Goal: Information Seeking & Learning: Learn about a topic

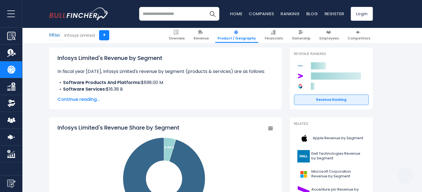
scroll to position [89, 0]
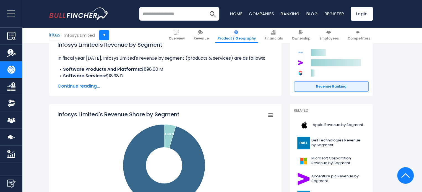
click at [94, 89] on span "Continue reading..." at bounding box center [166, 86] width 216 height 7
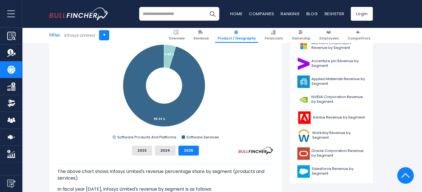
scroll to position [205, 0]
click at [166, 154] on button "2024" at bounding box center [165, 151] width 21 height 10
click at [183, 151] on button "2025" at bounding box center [188, 151] width 20 height 10
click at [168, 152] on button "2024" at bounding box center [165, 151] width 21 height 10
click at [145, 152] on button "2023" at bounding box center [142, 151] width 20 height 10
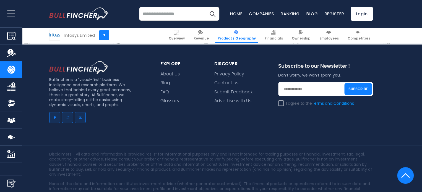
scroll to position [1295, 0]
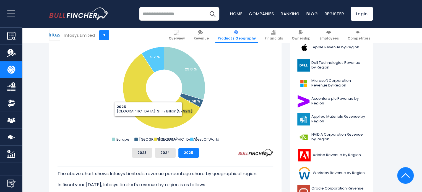
scroll to position [162, 0]
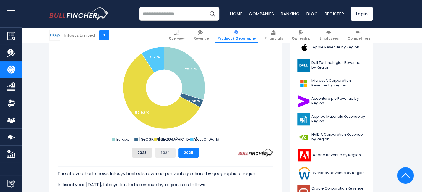
click at [163, 153] on button "2024" at bounding box center [165, 153] width 21 height 10
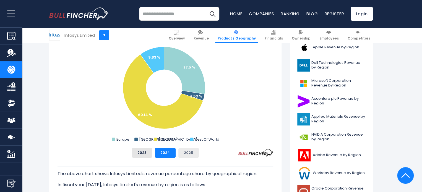
click at [188, 152] on button "2025" at bounding box center [188, 153] width 20 height 10
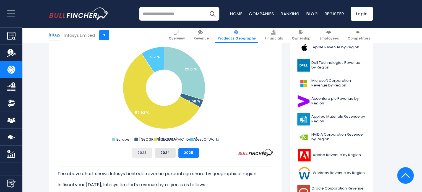
click at [144, 152] on button "2023" at bounding box center [142, 153] width 20 height 10
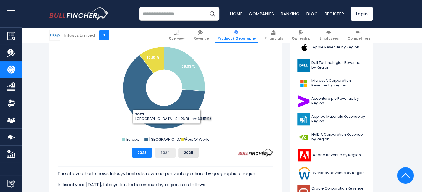
click at [167, 154] on button "2024" at bounding box center [165, 153] width 21 height 10
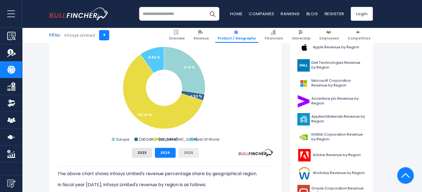
click at [185, 152] on button "2025" at bounding box center [188, 153] width 20 height 10
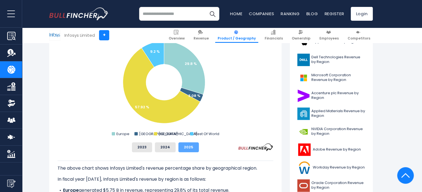
scroll to position [168, 0]
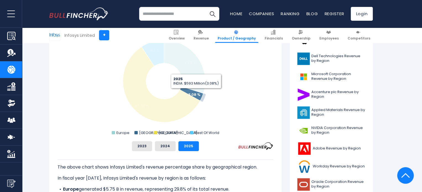
click at [196, 92] on text "3.08 %" at bounding box center [194, 94] width 12 height 5
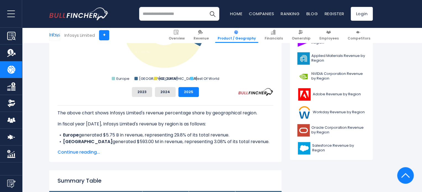
scroll to position [223, 0]
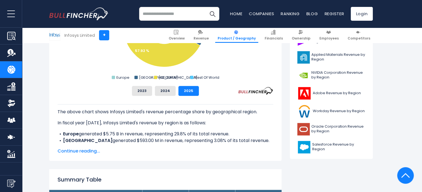
click at [90, 151] on span "Continue reading..." at bounding box center [166, 151] width 216 height 7
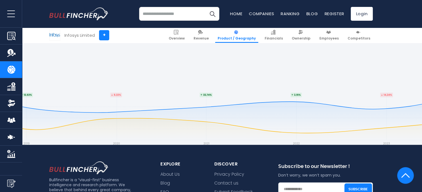
scroll to position [1243, 0]
